Goal: Transaction & Acquisition: Purchase product/service

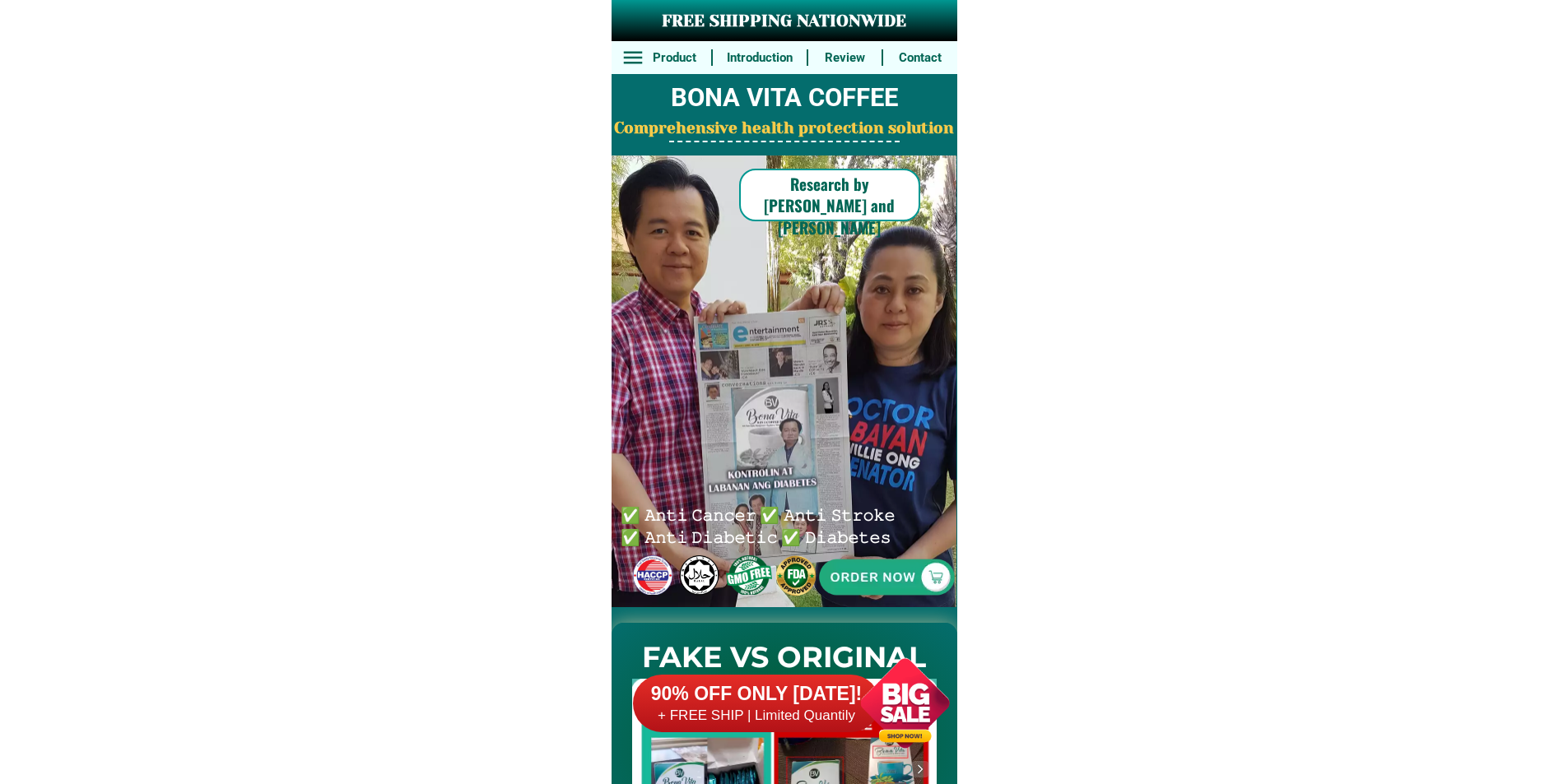
click at [828, 685] on h6 "90% OFF ONLY [DATE]!" at bounding box center [756, 694] width 247 height 25
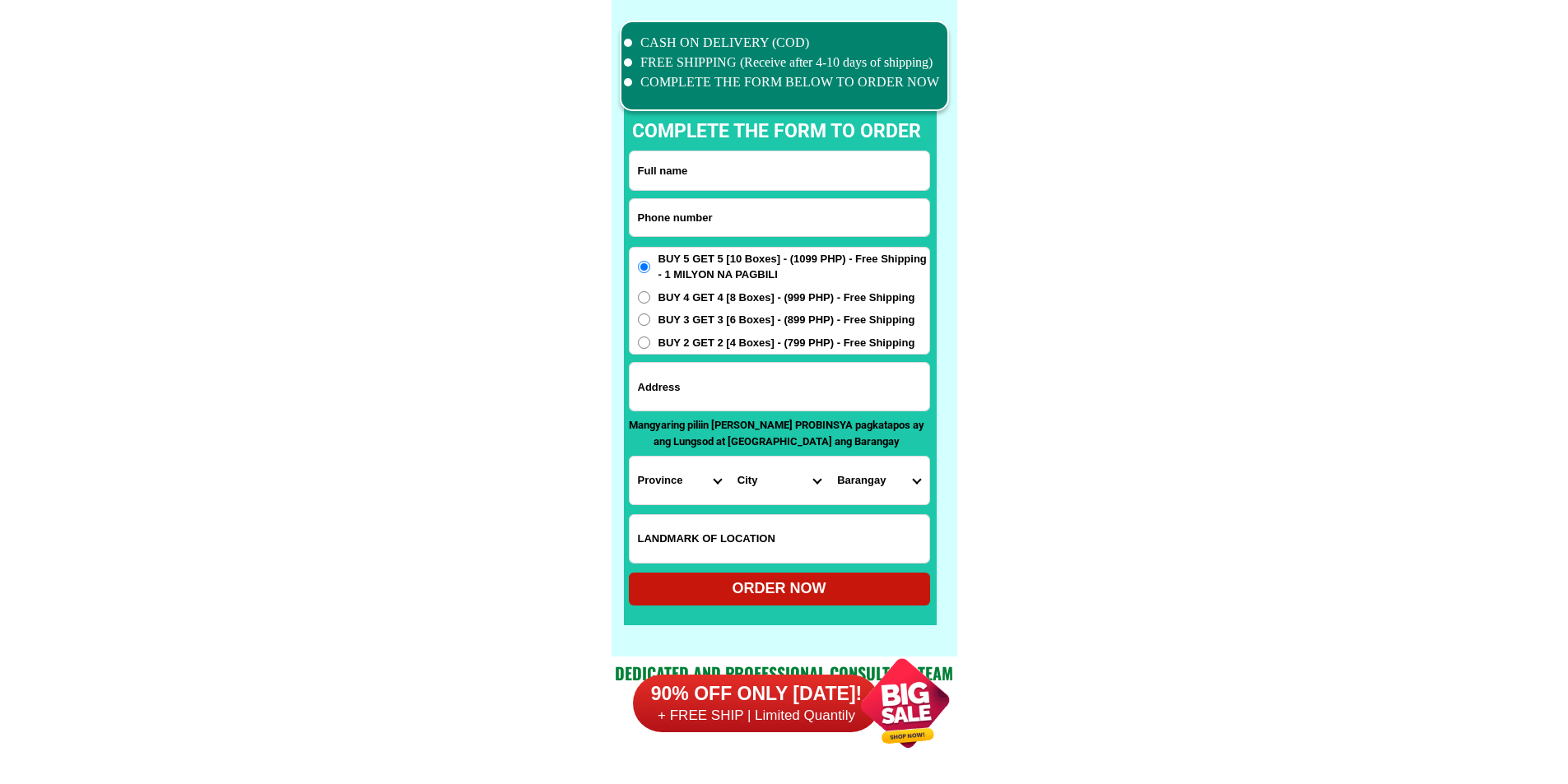
scroll to position [12786, 0]
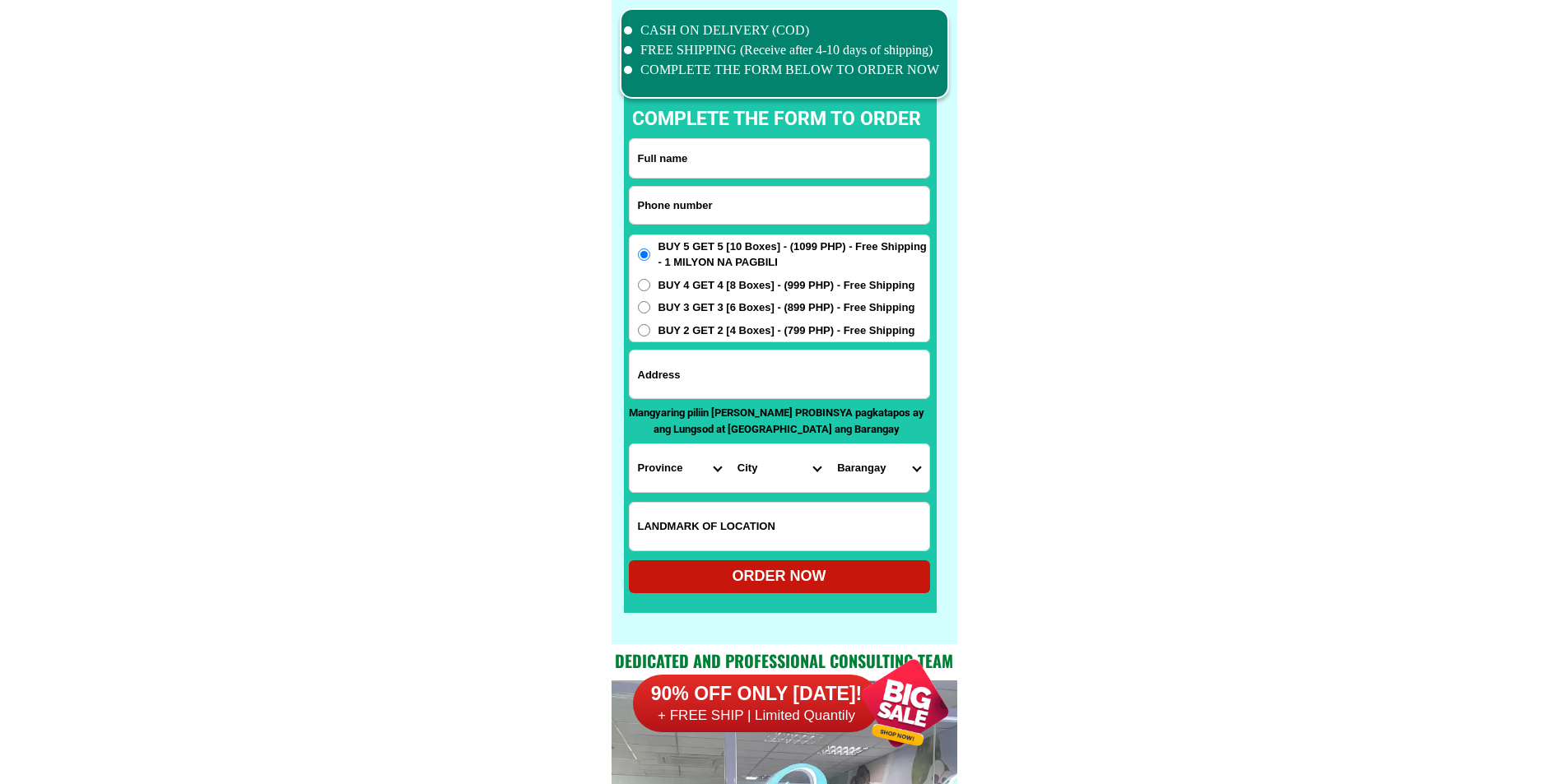
click at [724, 192] on input "Input phone_number" at bounding box center [779, 205] width 299 height 37
paste input "o9930145186"
drag, startPoint x: 645, startPoint y: 206, endPoint x: 625, endPoint y: 208, distance: 20.1
click at [625, 208] on div "CASH ON DELIVERY (COD) FREE SHIPPING (Receive after 4-10 days of shipping) COMP…" at bounding box center [784, 321] width 346 height 644
type input "09930145186"
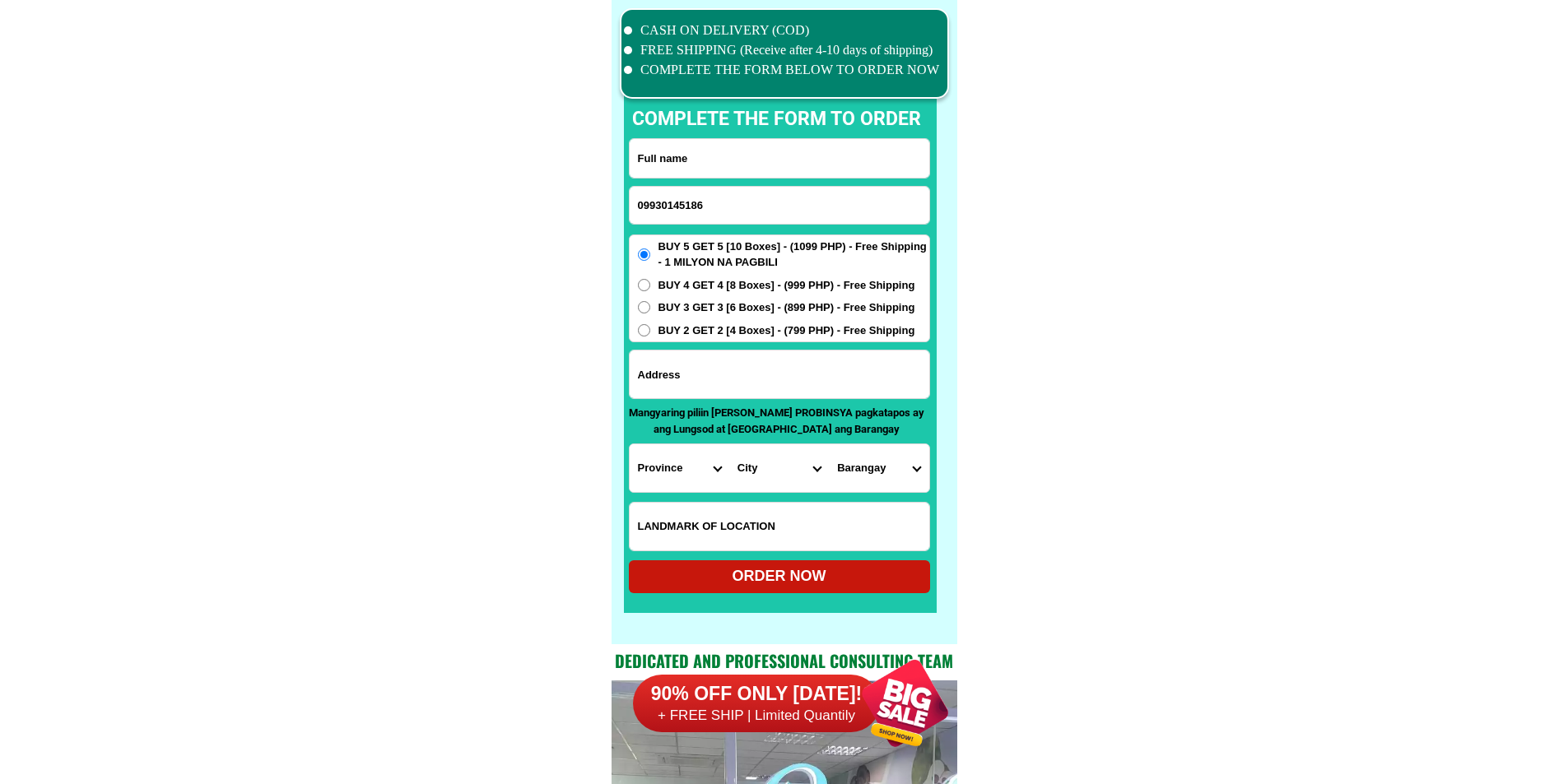
drag, startPoint x: 798, startPoint y: 159, endPoint x: 809, endPoint y: 115, distance: 45.4
click at [798, 159] on input "Input full_name" at bounding box center [779, 158] width 299 height 39
paste input "[PERSON_NAME]. [PERSON_NAME]"
type input "[PERSON_NAME]. [PERSON_NAME]"
click at [765, 387] on input "Input address" at bounding box center [779, 374] width 299 height 47
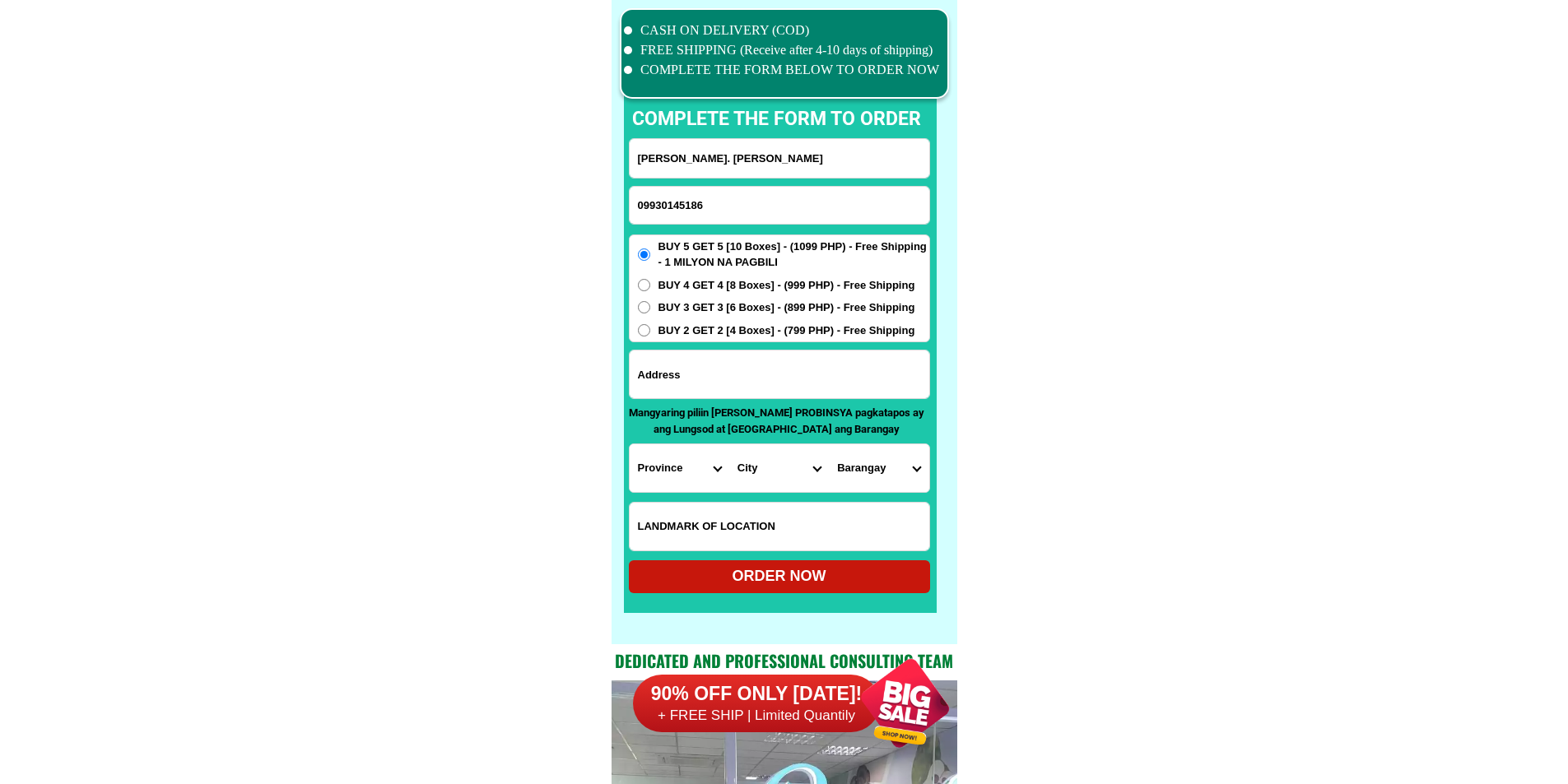
paste input "tua [PERSON_NAME] cavite. Malapit s simbahan tindahan ng gulay buy 2 get 2"
type input "tua [PERSON_NAME] cavite. Malapit s simbahan tindahan ng gulay buy 2 get 2"
click at [720, 331] on span "BUY 2 GET 2 [4 Boxes] - (799 PHP) - Free Shipping" at bounding box center [786, 331] width 257 height 17
click at [650, 331] on input "BUY 2 GET 2 [4 Boxes] - (799 PHP) - Free Shipping" at bounding box center [643, 330] width 12 height 12
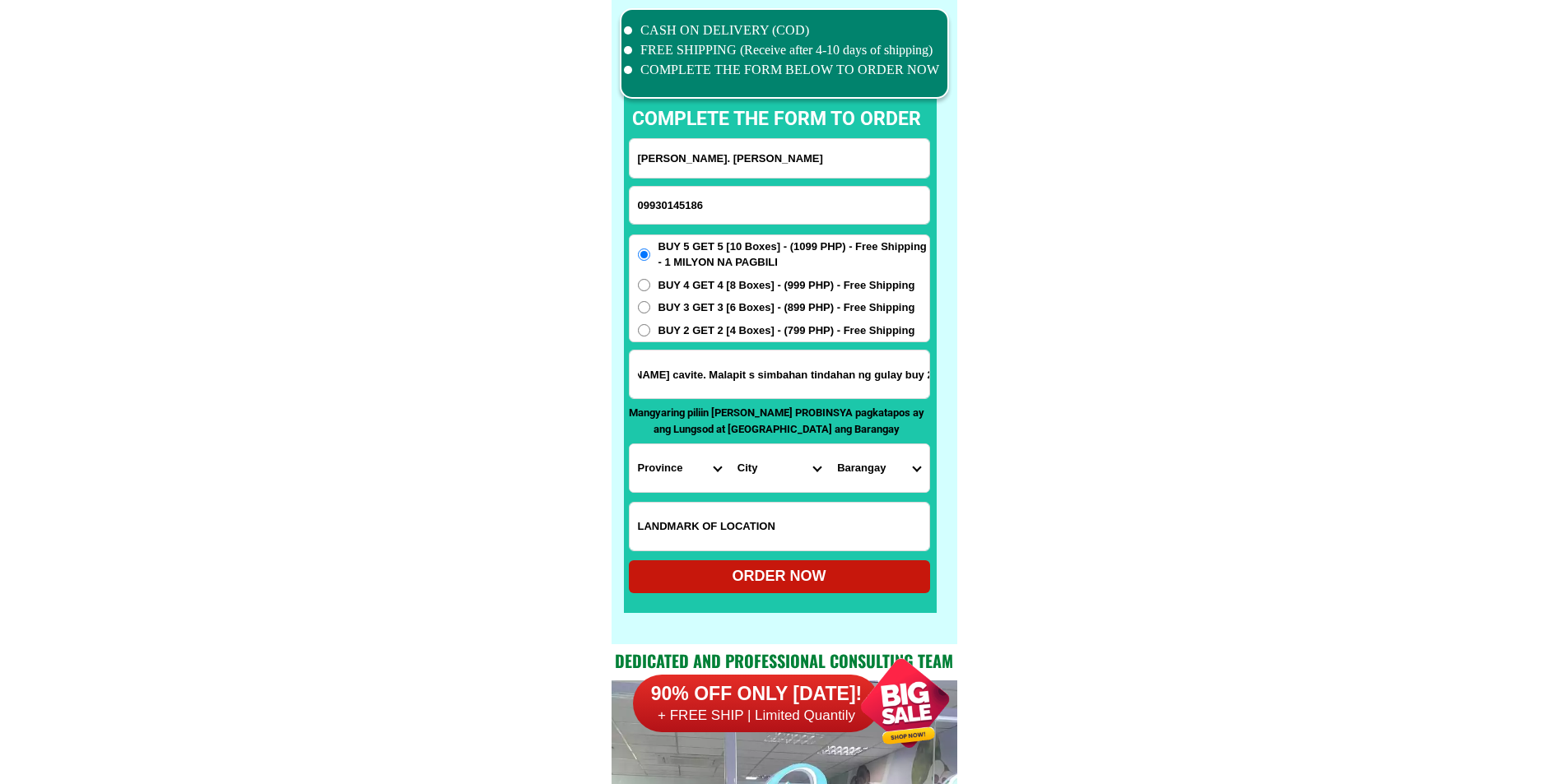
radio input "true"
click at [647, 470] on select "Province [GEOGRAPHIC_DATA] [GEOGRAPHIC_DATA] [GEOGRAPHIC_DATA] [GEOGRAPHIC_DATA…" at bounding box center [680, 468] width 100 height 47
select select "63_826"
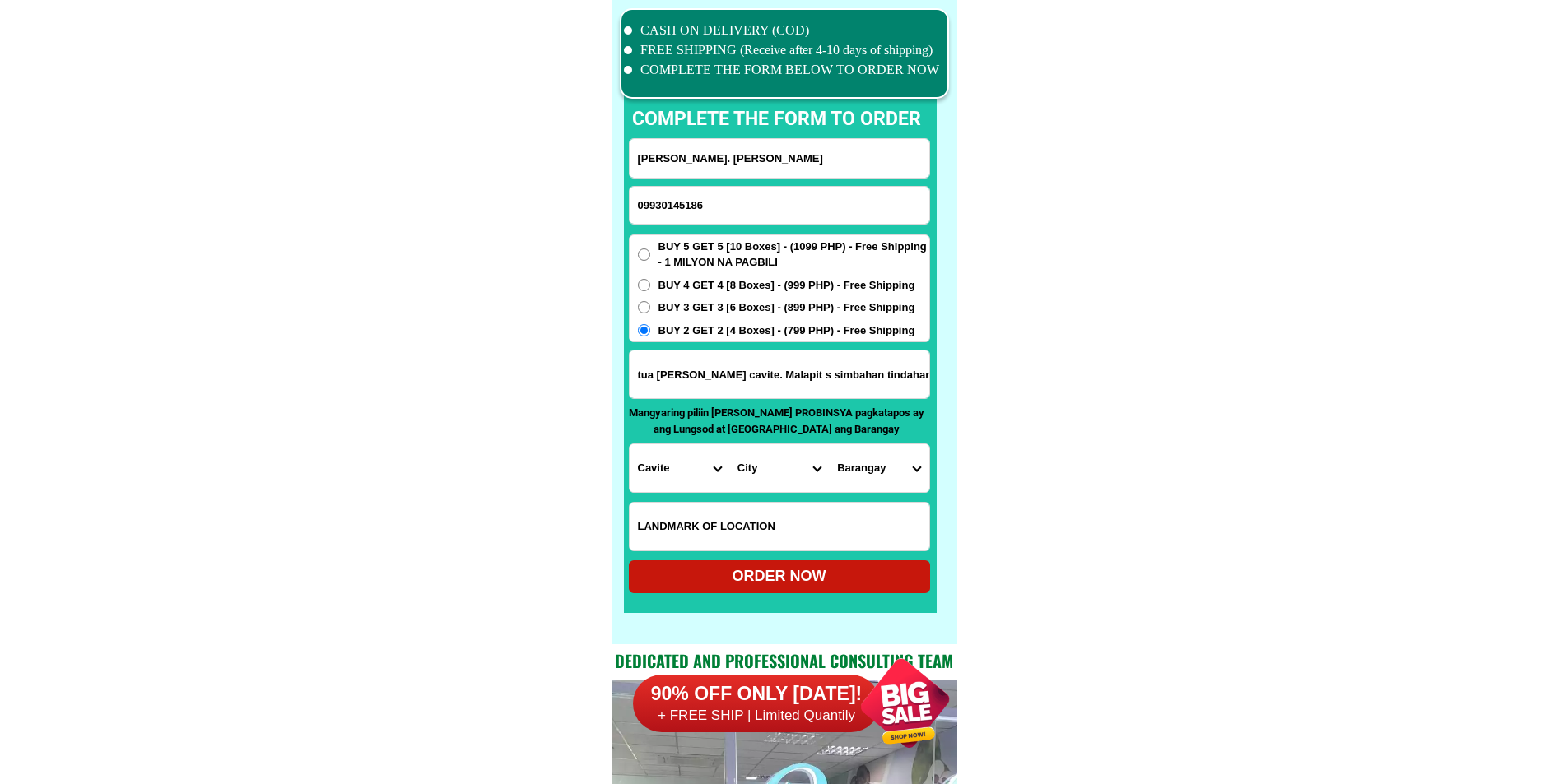
click at [741, 475] on select "City [PERSON_NAME] [PERSON_NAME] [GEOGRAPHIC_DATA]-city [GEOGRAPHIC_DATA]-[GEOG…" at bounding box center [779, 468] width 100 height 47
click at [744, 474] on select "City [PERSON_NAME] [PERSON_NAME] [GEOGRAPHIC_DATA]-city [GEOGRAPHIC_DATA]-[GEOG…" at bounding box center [779, 468] width 100 height 47
select select "63_8263538"
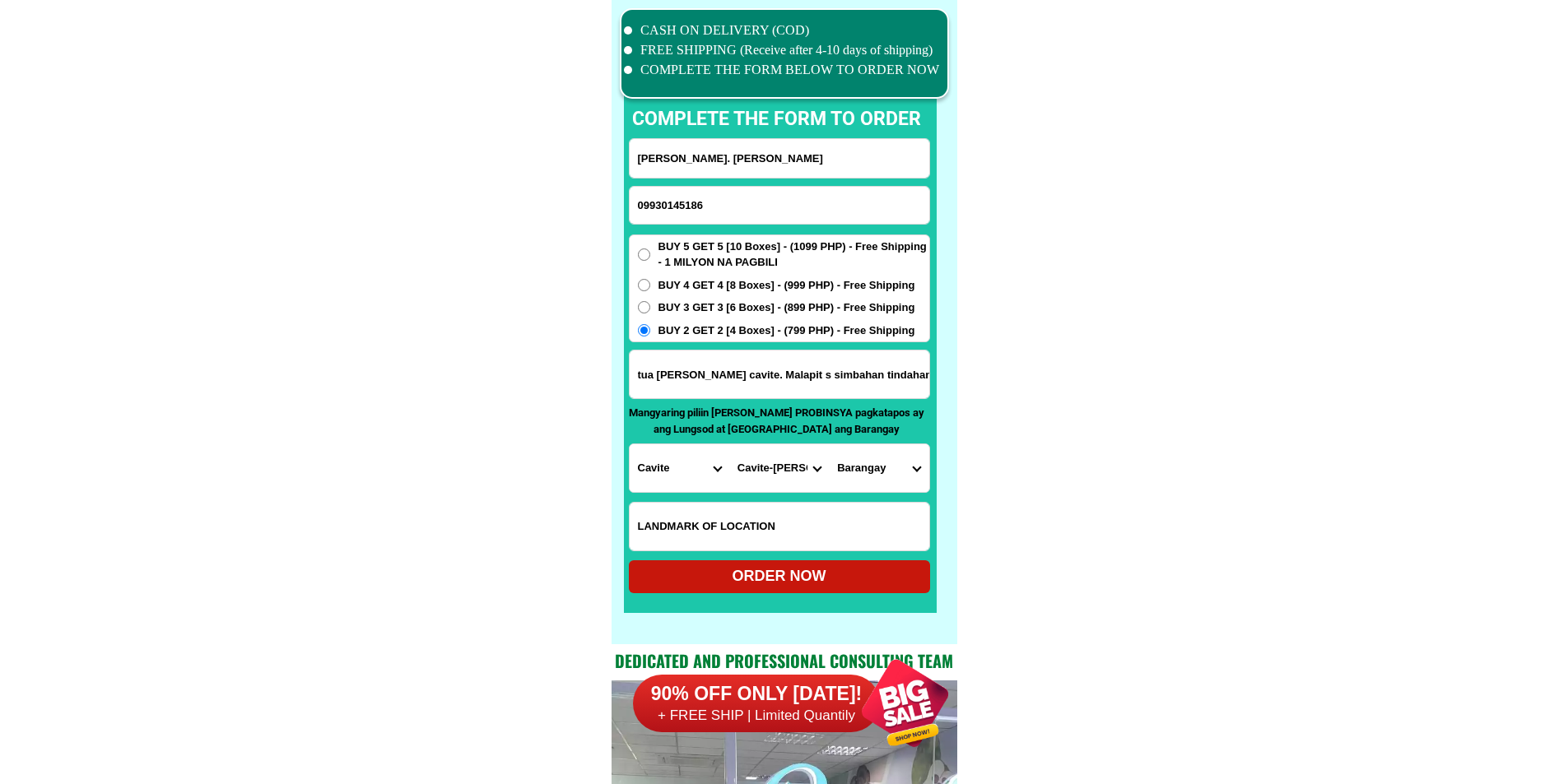
click at [729, 444] on select "City [PERSON_NAME] [PERSON_NAME] [GEOGRAPHIC_DATA]-city [GEOGRAPHIC_DATA]-[GEOG…" at bounding box center [779, 468] width 100 height 47
click at [868, 464] on select "[GEOGRAPHIC_DATA] (pob.) Barangay 2 (pob.) Barangay 3 (pob.) Barangay 4 (pob.) …" at bounding box center [878, 468] width 100 height 47
select select "63_8263538194"
click at [813, 561] on div "ORDER NOW" at bounding box center [779, 576] width 301 height 33
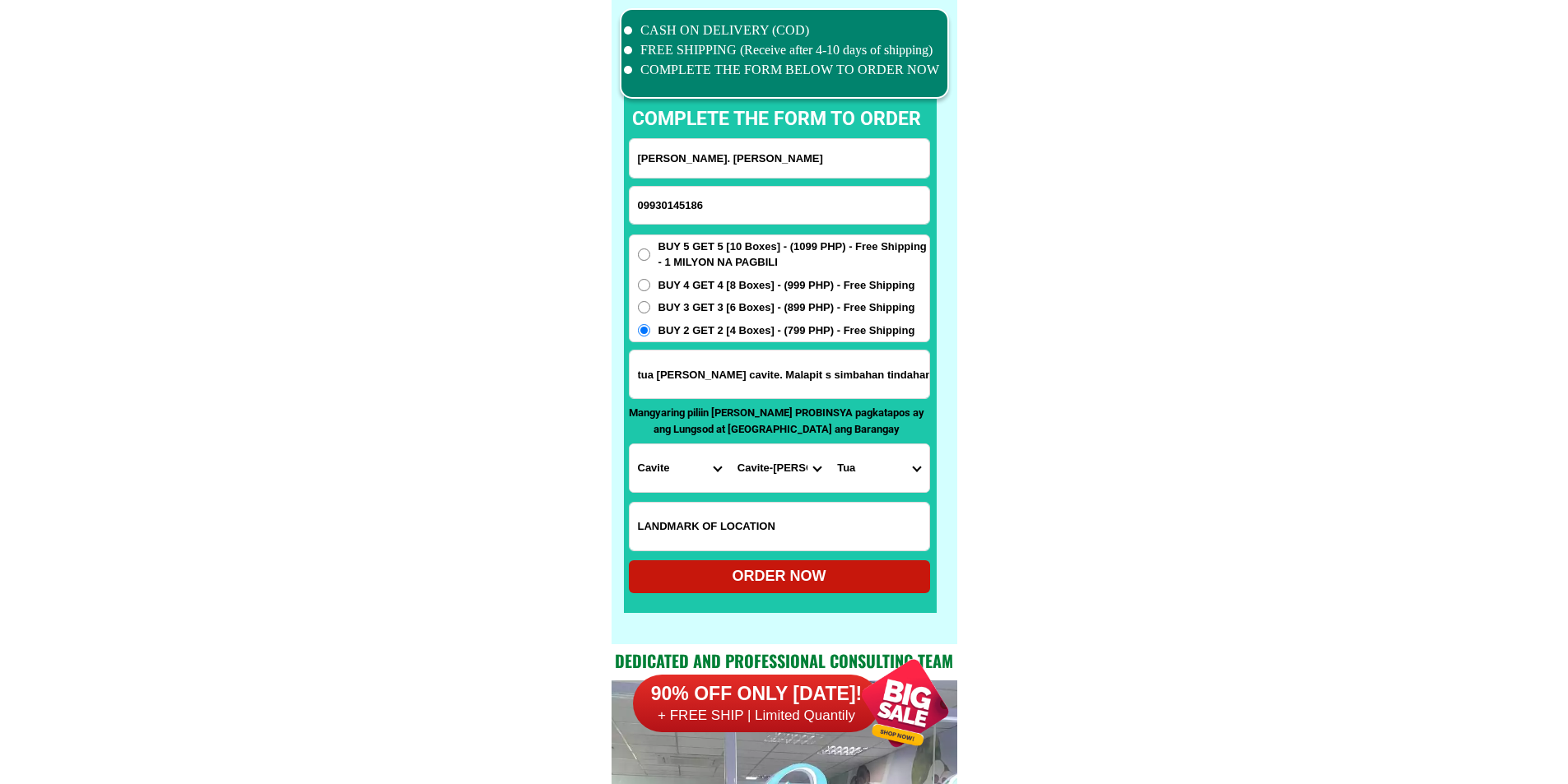
radio input "true"
